Goal: Task Accomplishment & Management: Complete application form

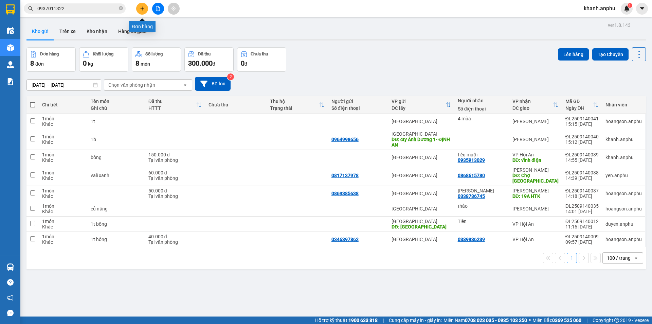
click at [144, 7] on icon "plus" at bounding box center [142, 8] width 5 height 5
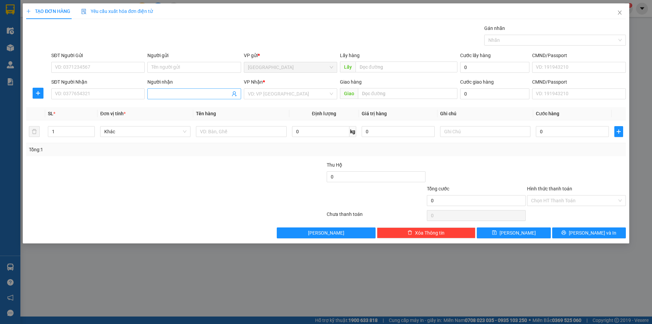
click at [193, 91] on input "Người nhận" at bounding box center [190, 93] width 78 height 7
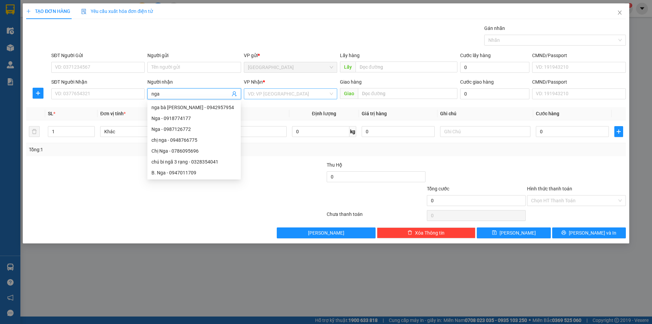
type input "nga"
click at [265, 96] on input "search" at bounding box center [288, 94] width 80 height 10
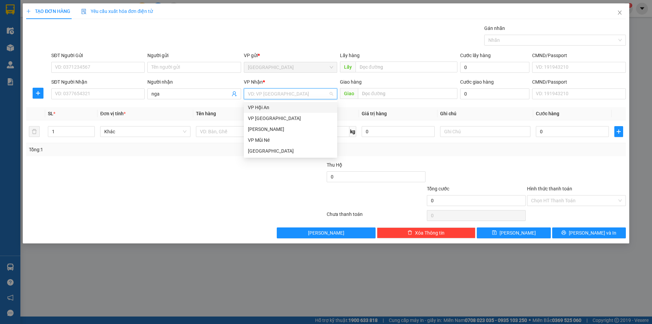
click at [262, 110] on div "VP Hội An" at bounding box center [290, 107] width 85 height 7
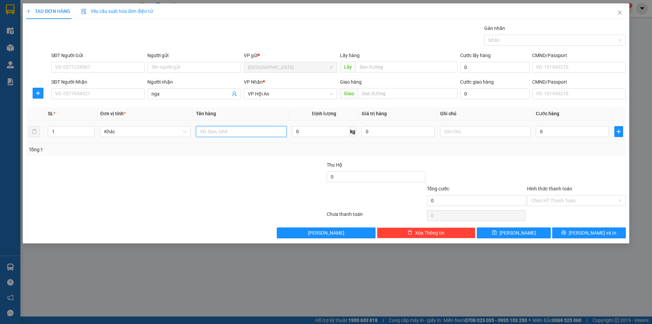
click at [201, 132] on input "text" at bounding box center [241, 131] width 90 height 11
type input "bông"
click at [562, 131] on input "0" at bounding box center [572, 131] width 73 height 11
type input "1"
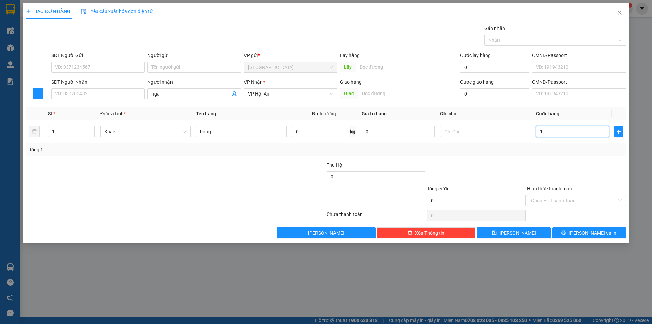
type input "1"
type input "15"
type input "150"
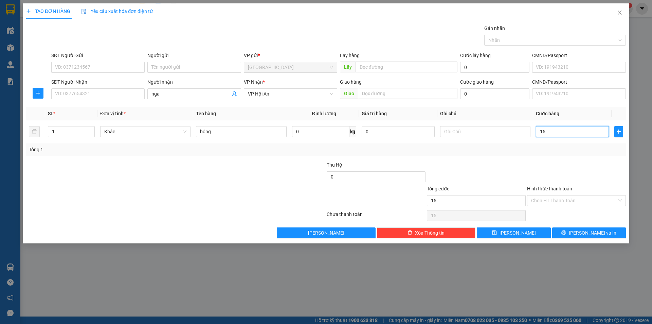
type input "150"
type input "150.000"
click at [556, 201] on input "Hình thức thanh toán" at bounding box center [574, 200] width 86 height 10
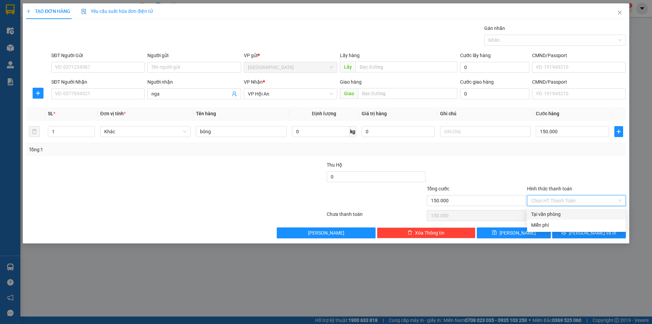
click at [556, 213] on div "Tại văn phòng" at bounding box center [576, 213] width 91 height 7
type input "0"
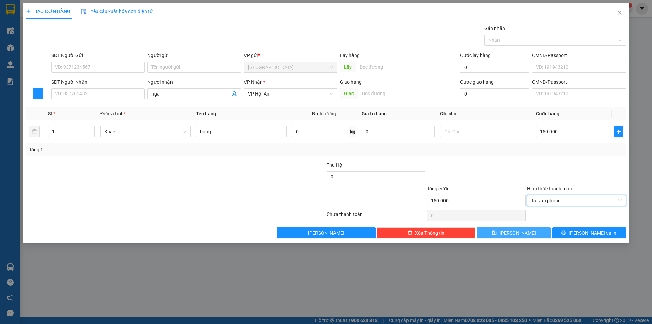
click at [536, 237] on button "[PERSON_NAME]" at bounding box center [514, 232] width 74 height 11
type input "0"
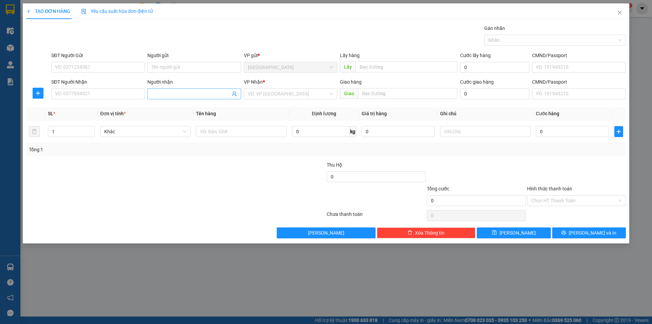
click at [179, 96] on input "Người nhận" at bounding box center [190, 93] width 78 height 7
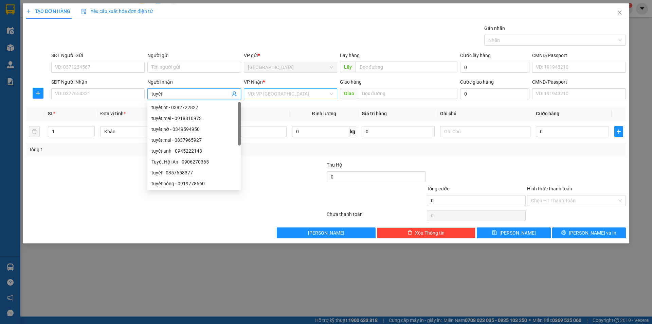
type input "tuyết"
click at [281, 96] on input "search" at bounding box center [288, 94] width 80 height 10
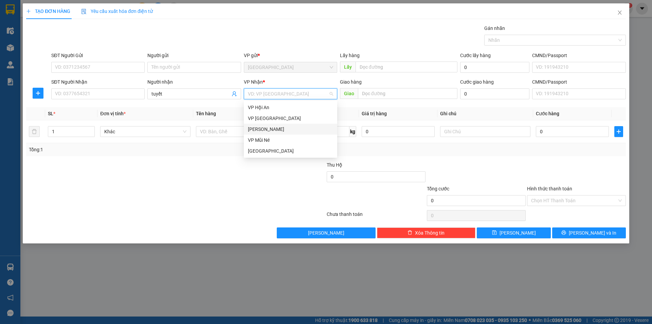
click at [275, 128] on div "[PERSON_NAME]" at bounding box center [290, 128] width 85 height 7
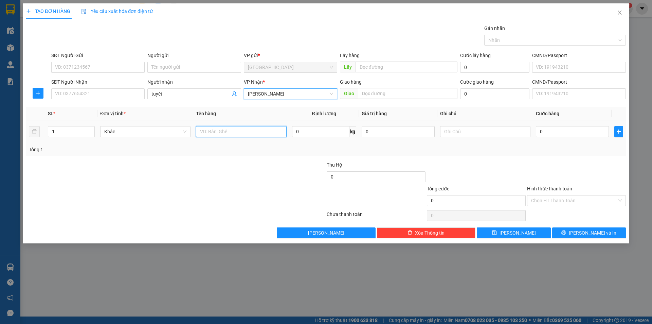
click at [241, 131] on input "text" at bounding box center [241, 131] width 90 height 11
type input "rau"
click at [588, 135] on input "0" at bounding box center [572, 131] width 73 height 11
type input "7"
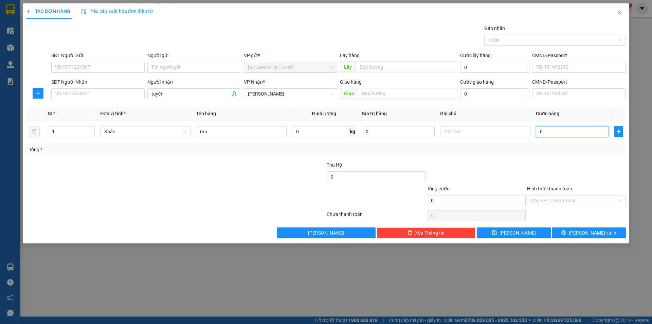
type input "7"
type input "70"
type input "70.000"
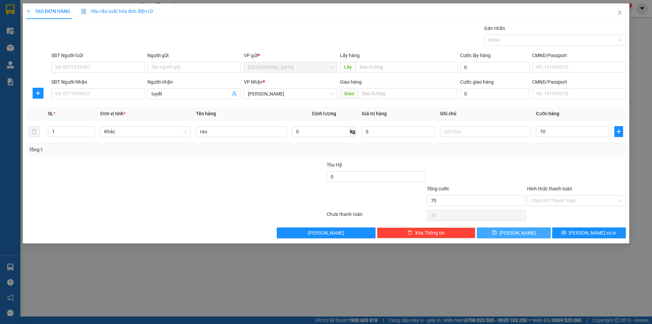
type input "70.000"
click at [497, 230] on button "[PERSON_NAME]" at bounding box center [514, 232] width 74 height 11
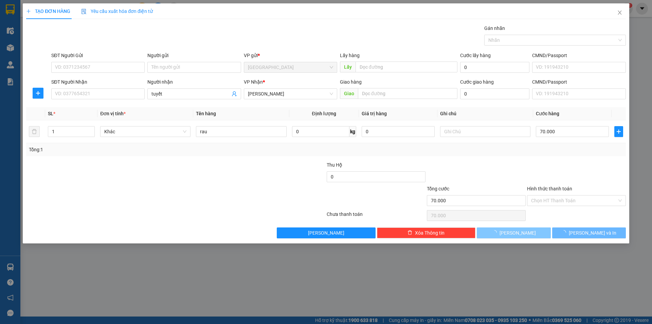
type input "0"
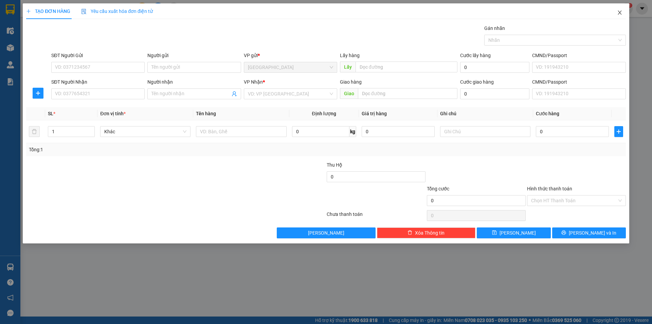
drag, startPoint x: 617, startPoint y: 13, endPoint x: 536, endPoint y: 5, distance: 82.2
click at [617, 13] on icon "close" at bounding box center [619, 12] width 5 height 5
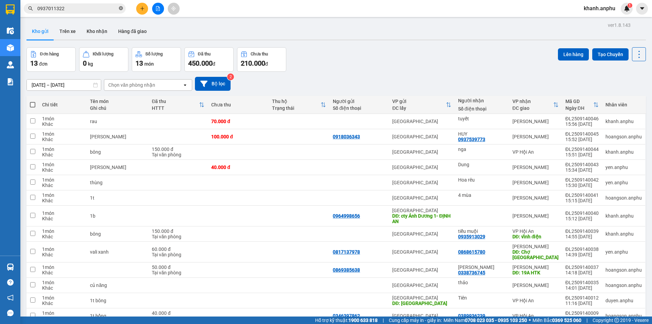
click at [121, 10] on icon "close-circle" at bounding box center [121, 8] width 4 height 4
click at [346, 34] on div "Kho gửi Trên xe Kho nhận Hàng đã giao" at bounding box center [336, 32] width 620 height 18
click at [145, 9] on button at bounding box center [142, 9] width 12 height 12
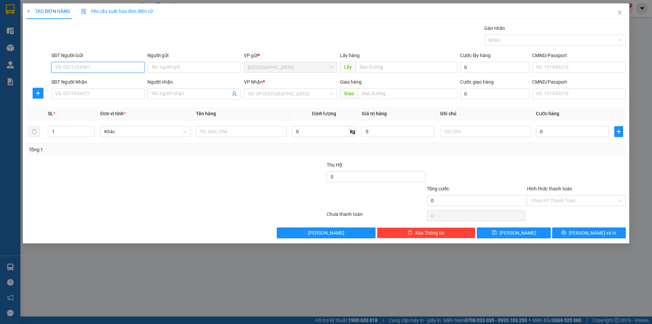
click at [83, 71] on input "SĐT Người Gửi" at bounding box center [97, 67] width 93 height 11
type input "0797490020"
click at [71, 94] on input "SĐT Người Nhận" at bounding box center [97, 93] width 93 height 11
type input "0979606096"
click at [253, 94] on input "search" at bounding box center [288, 94] width 80 height 10
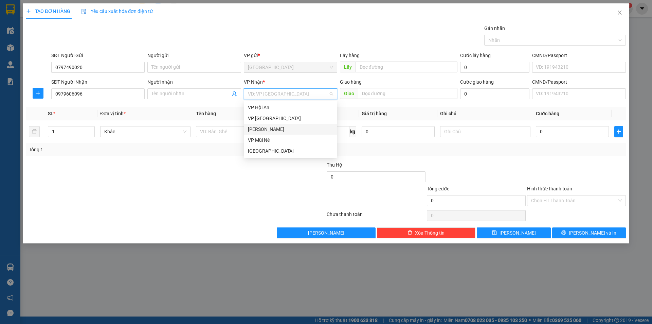
click at [256, 130] on div "[PERSON_NAME]" at bounding box center [290, 128] width 85 height 7
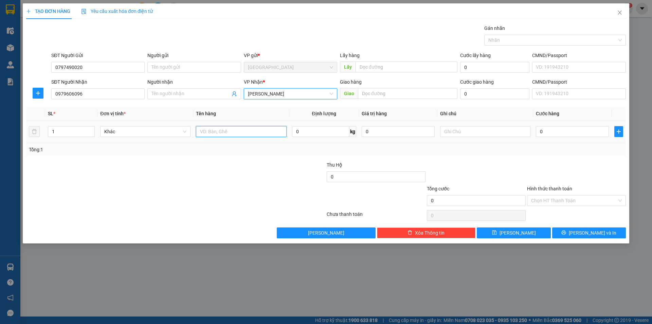
click at [225, 133] on input "text" at bounding box center [241, 131] width 90 height 11
type input "bánh trung thu"
click at [550, 128] on input "0" at bounding box center [572, 131] width 73 height 11
type input "4"
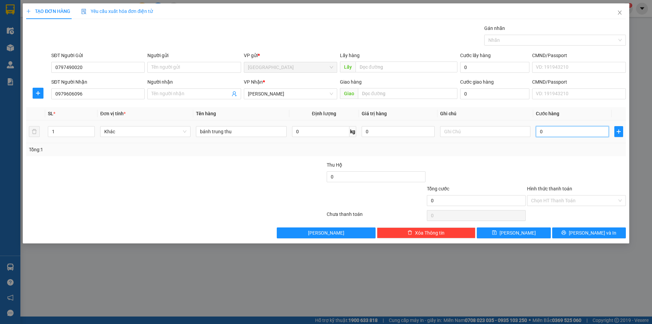
type input "4"
type input "40"
type input "40.000"
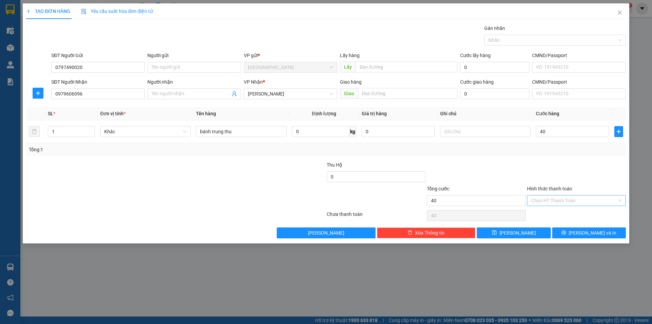
type input "40.000"
click at [564, 198] on input "Hình thức thanh toán" at bounding box center [574, 200] width 86 height 10
click at [562, 209] on div "Tại văn phòng" at bounding box center [576, 214] width 99 height 11
type input "0"
click at [578, 230] on button "[PERSON_NAME] và In" at bounding box center [589, 232] width 74 height 11
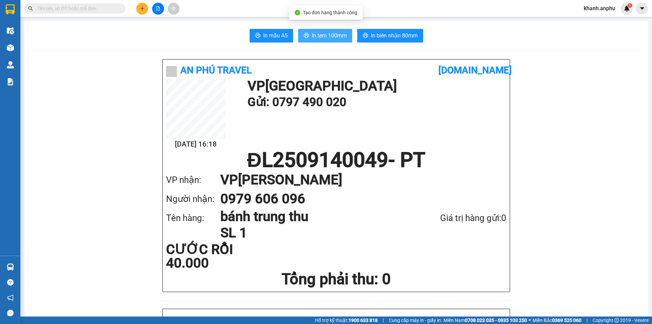
click at [335, 30] on button "In tem 100mm" at bounding box center [325, 36] width 54 height 14
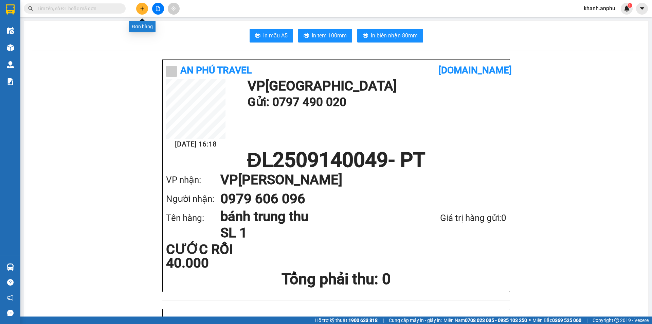
click at [139, 7] on button at bounding box center [142, 9] width 12 height 12
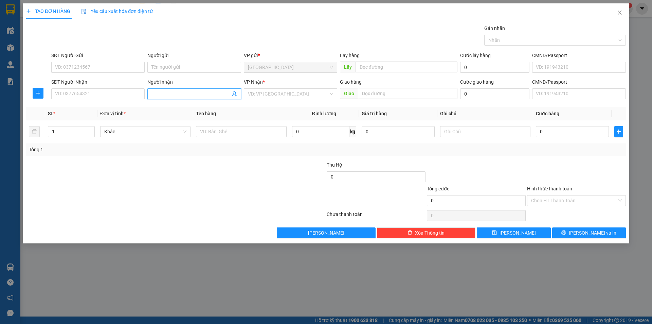
click at [160, 91] on input "Người nhận" at bounding box center [190, 93] width 78 height 7
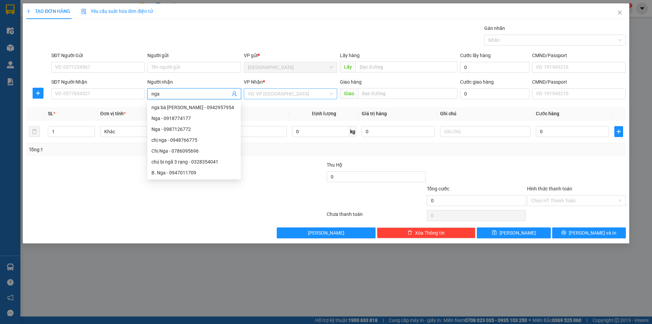
type input "nga"
click at [292, 96] on input "search" at bounding box center [288, 94] width 80 height 10
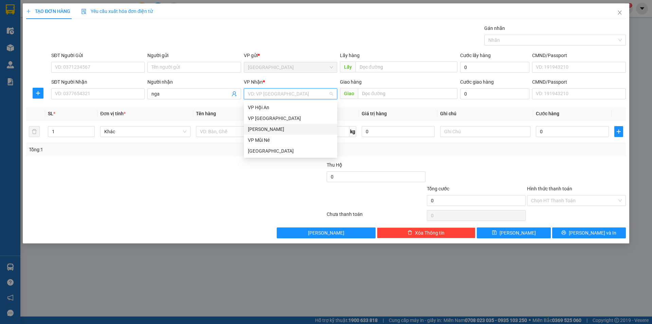
click at [282, 129] on div "[PERSON_NAME]" at bounding box center [290, 128] width 85 height 7
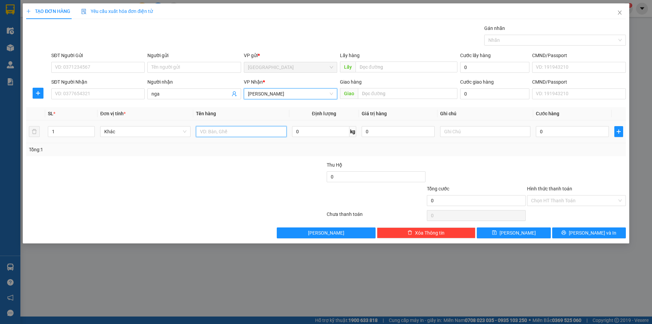
click at [230, 129] on input "text" at bounding box center [241, 131] width 90 height 11
type input "bông"
click at [561, 135] on input "0" at bounding box center [572, 131] width 73 height 11
type input "1"
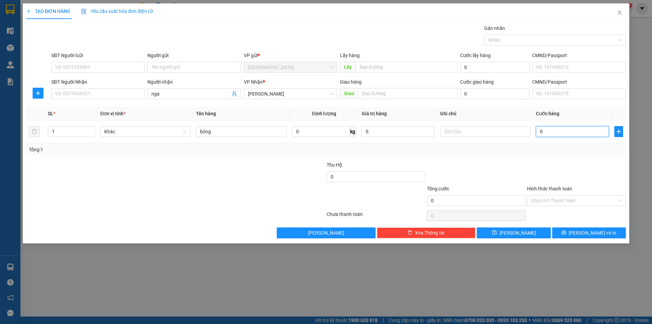
type input "1"
type input "10"
type input "100"
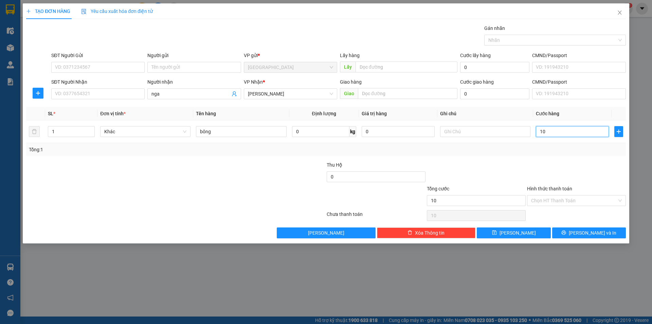
type input "100"
type input "100.000"
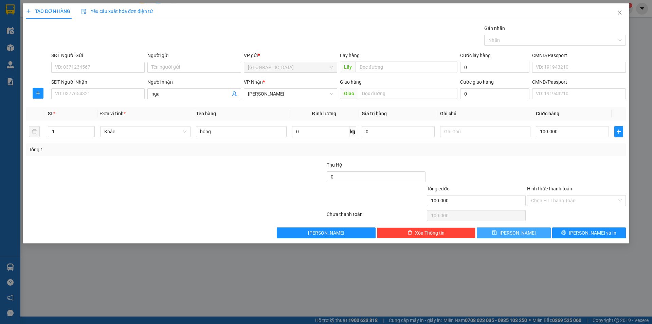
click at [539, 232] on button "[PERSON_NAME]" at bounding box center [514, 232] width 74 height 11
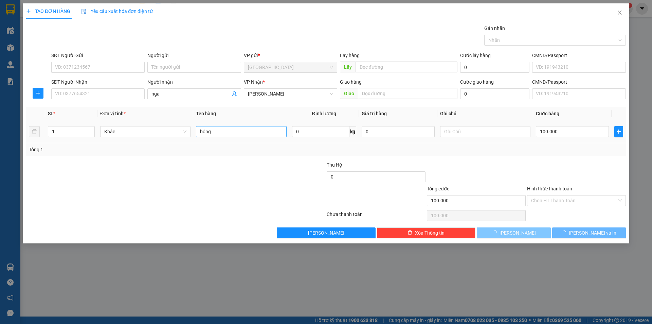
type input "0"
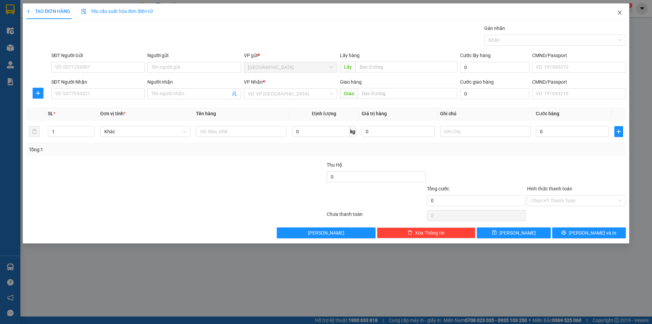
click at [621, 13] on icon "close" at bounding box center [619, 12] width 5 height 5
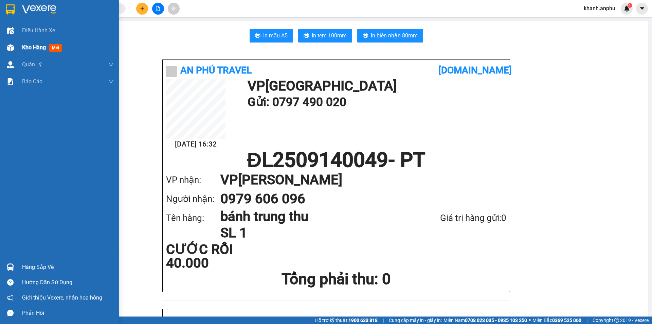
click at [17, 44] on div "Kho hàng mới" at bounding box center [59, 47] width 119 height 17
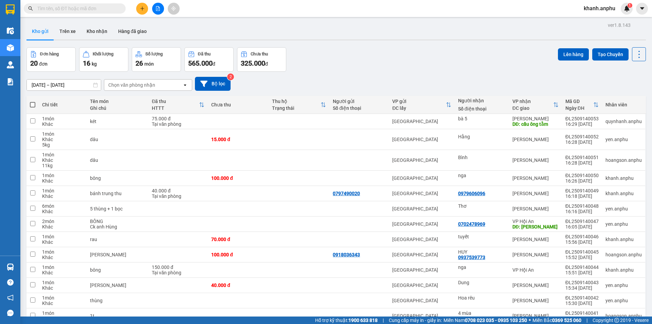
click at [56, 6] on input "text" at bounding box center [77, 8] width 80 height 7
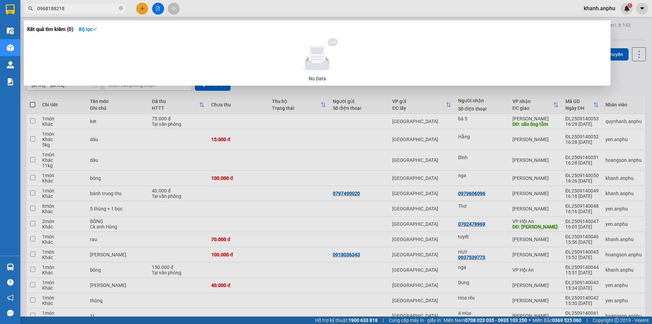
drag, startPoint x: 68, startPoint y: 10, endPoint x: 32, endPoint y: 10, distance: 36.0
click at [32, 10] on div "0968188218" at bounding box center [66, 8] width 132 height 10
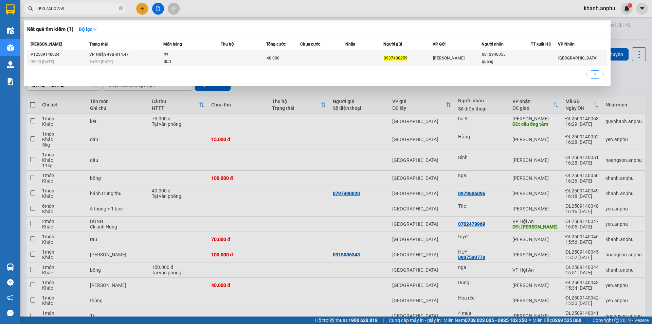
type input "0937400259"
click at [290, 60] on div "40.000" at bounding box center [283, 57] width 33 height 7
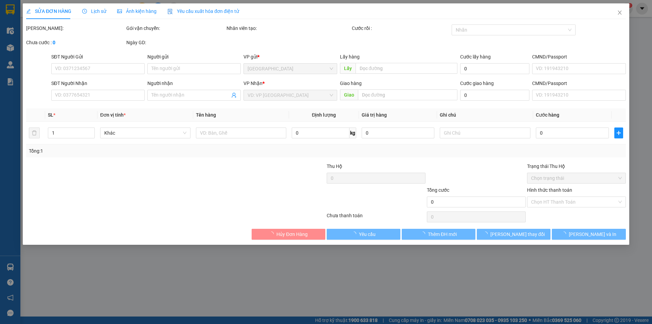
type input "0937400259"
type input "0812940355"
type input "quang"
type input "40.000"
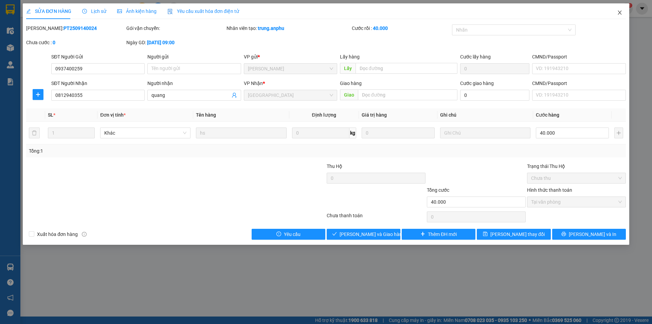
click at [620, 12] on icon "close" at bounding box center [620, 13] width 4 height 4
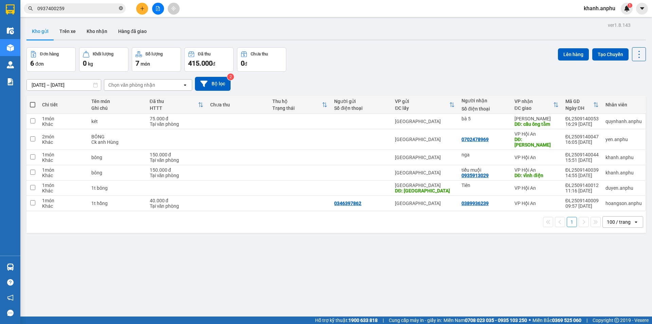
click at [122, 7] on icon "close-circle" at bounding box center [121, 8] width 4 height 4
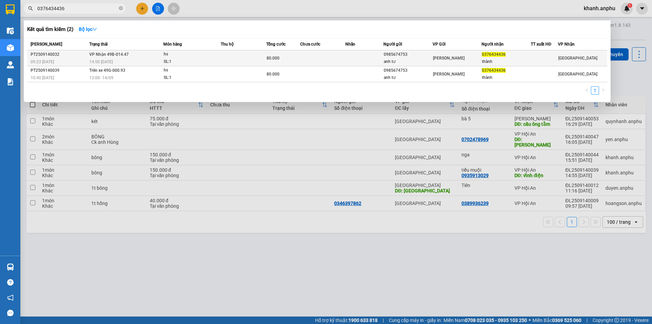
type input "0376434436"
click at [273, 56] on span "80.000" at bounding box center [273, 58] width 13 height 5
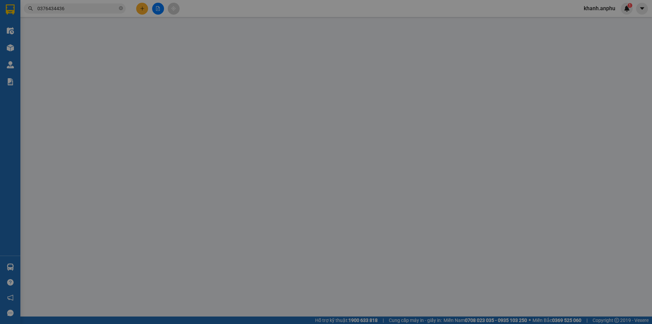
type input "0985674753"
type input "anh tư"
type input "0376434436"
type input "thành"
type input "80.000"
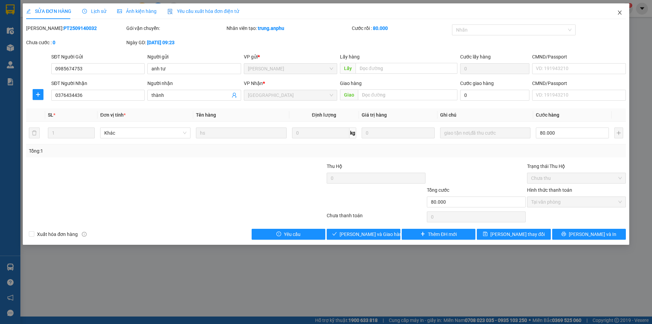
click at [619, 14] on icon "close" at bounding box center [620, 13] width 4 height 4
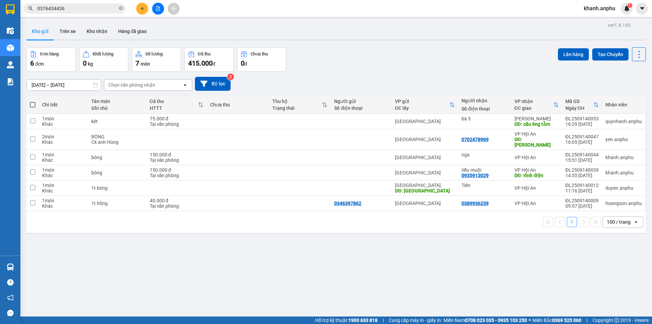
click at [94, 12] on input "0376434436" at bounding box center [77, 8] width 80 height 7
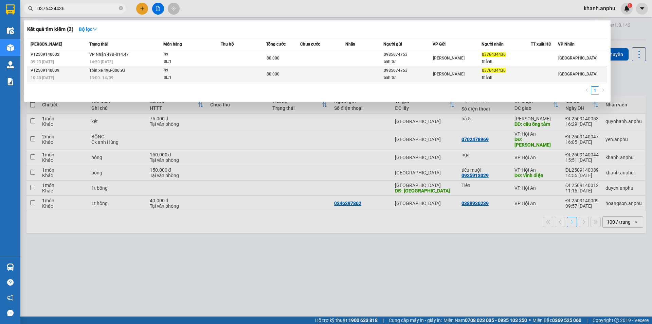
click at [188, 79] on div "SL: 1" at bounding box center [189, 77] width 51 height 7
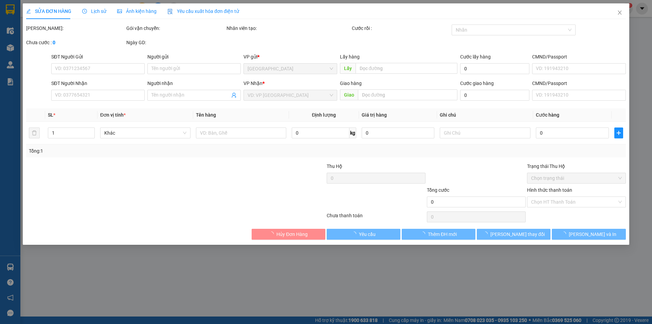
type input "0985674753"
type input "anh tư"
type input "0376434436"
type input "thành"
type input "80.000"
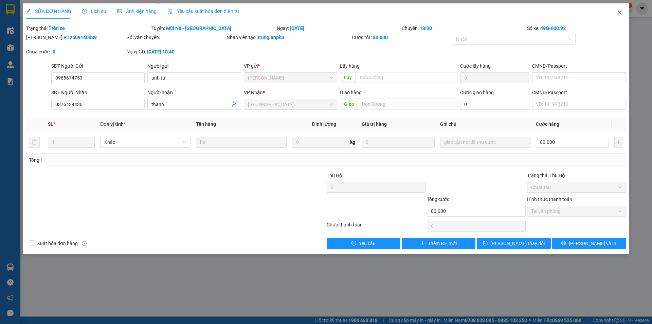
click at [622, 12] on icon "close" at bounding box center [619, 12] width 5 height 5
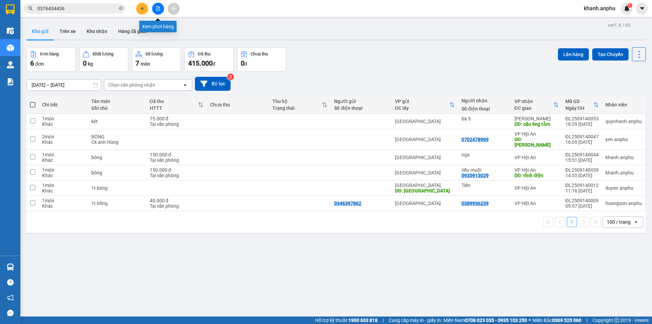
click at [153, 10] on button at bounding box center [158, 9] width 12 height 12
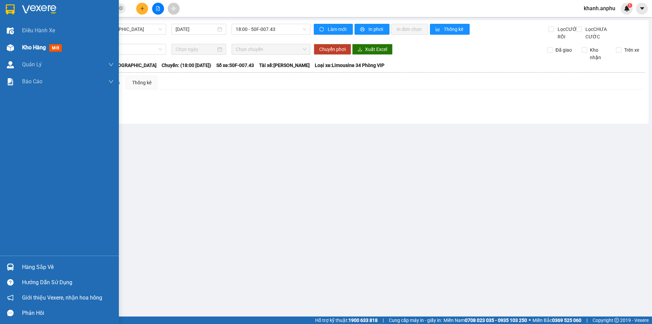
click at [7, 50] on img at bounding box center [10, 47] width 7 height 7
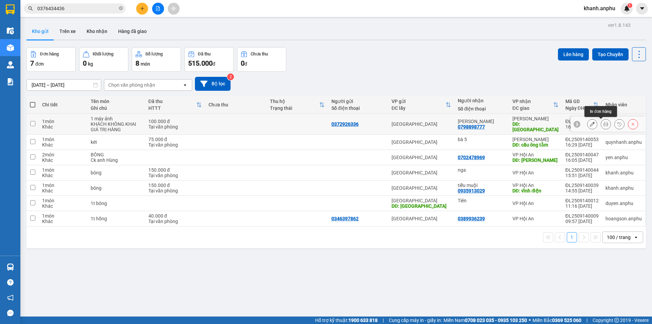
click at [604, 125] on icon at bounding box center [606, 124] width 5 height 5
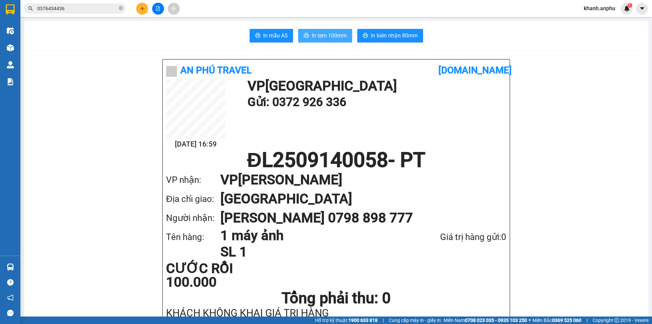
click at [344, 38] on span "In tem 100mm" at bounding box center [329, 35] width 35 height 8
